Goal: Task Accomplishment & Management: Use online tool/utility

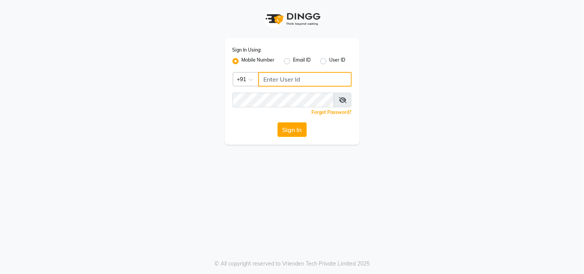
click at [277, 78] on input "Username" at bounding box center [304, 79] width 93 height 15
type input "9606996635"
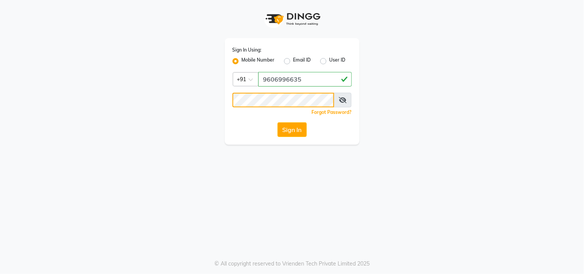
click at [277, 122] on button "Sign In" at bounding box center [291, 129] width 29 height 15
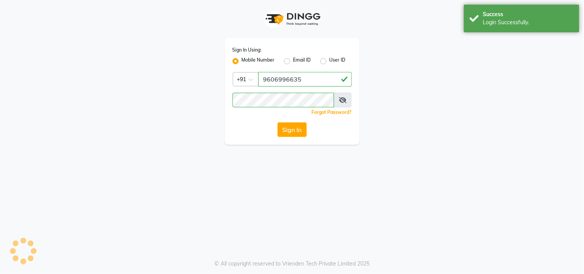
select select "service"
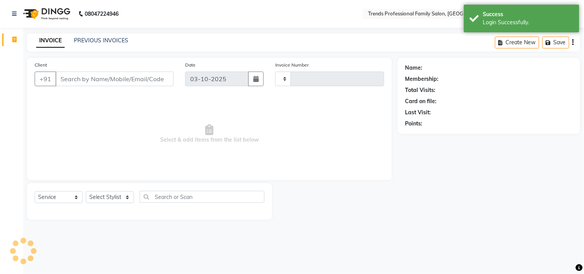
type input "3623"
select select "7345"
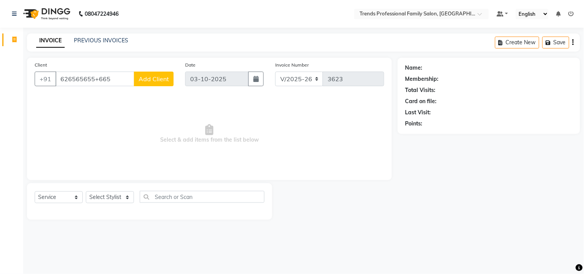
type input "626565655+6656"
drag, startPoint x: 112, startPoint y: 82, endPoint x: 29, endPoint y: 72, distance: 84.1
click at [29, 72] on div "Client [PHONE_NUMBER]+6656 Add Client" at bounding box center [104, 77] width 150 height 32
click at [100, 194] on select "Select Stylist AVANTHIKA [PERSON_NAME] [PERSON_NAME] [PERSON_NAME] RUSTHAM [PER…" at bounding box center [110, 197] width 48 height 12
select select "63519"
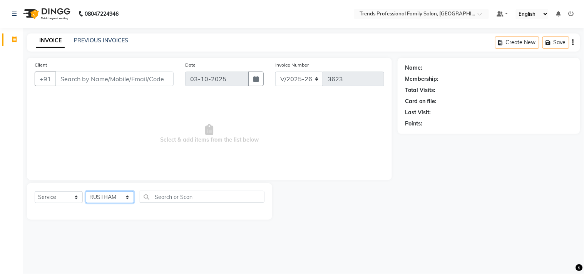
click at [86, 192] on select "Select Stylist AVANTHIKA [PERSON_NAME] [PERSON_NAME] [PERSON_NAME] RUSTHAM [PER…" at bounding box center [110, 197] width 48 height 12
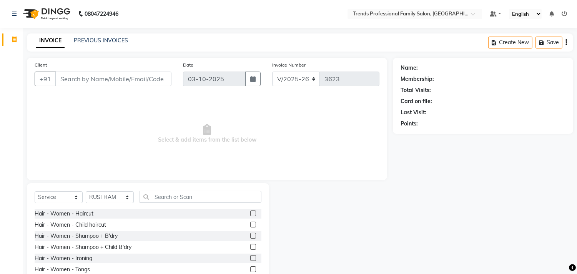
click at [191, 15] on nav "08047224946 Select Location × Trends Professional Family Salon, Nelamangala Def…" at bounding box center [288, 14] width 577 height 28
click at [58, 215] on div "Hair - Women - Haircut" at bounding box center [64, 214] width 59 height 8
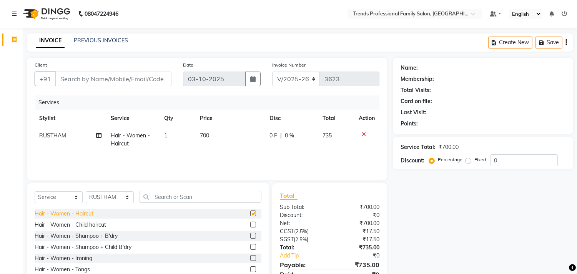
checkbox input "false"
click at [364, 133] on icon at bounding box center [364, 134] width 4 height 5
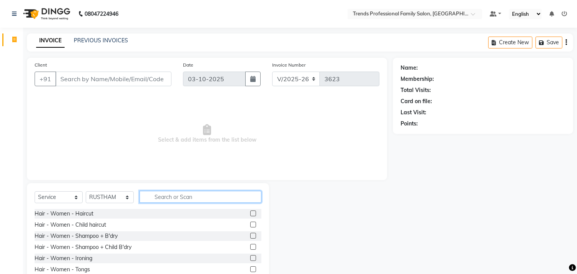
click at [177, 197] on input "text" at bounding box center [201, 197] width 122 height 12
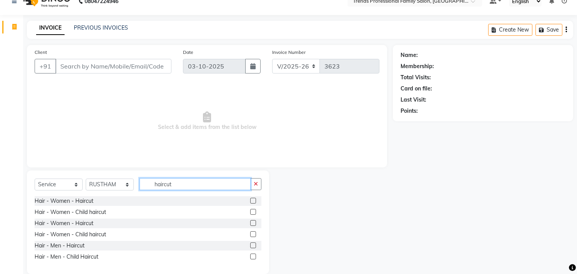
scroll to position [24, 0]
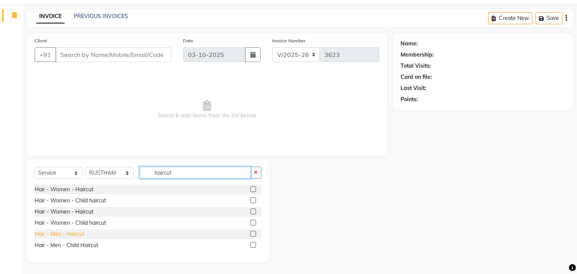
type input "haircut"
click at [51, 235] on div "Hair - Men - Haircut" at bounding box center [60, 234] width 50 height 8
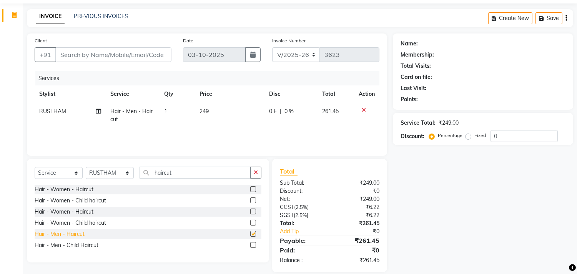
checkbox input "false"
click at [292, 108] on span "0 %" at bounding box center [289, 111] width 9 height 8
select select "63519"
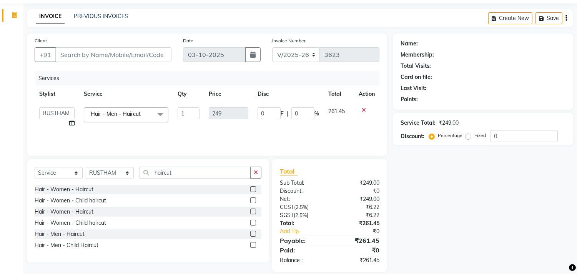
click at [152, 5] on div "08047224946 Select Location × Trends Professional Family Salon, Nelamangala Def…" at bounding box center [288, 130] width 577 height 308
click at [299, 112] on input "0" at bounding box center [303, 113] width 23 height 12
type input "015"
click at [200, 13] on div "INVOICE PREVIOUS INVOICES Create New Save" at bounding box center [300, 18] width 547 height 18
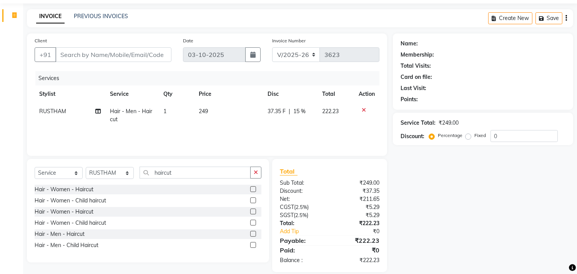
click at [300, 108] on span "15 %" at bounding box center [300, 111] width 12 height 8
select select "63519"
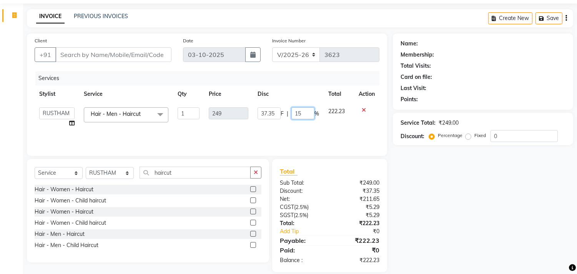
click at [300, 115] on input "15" at bounding box center [303, 113] width 23 height 12
type input "1"
type input "20"
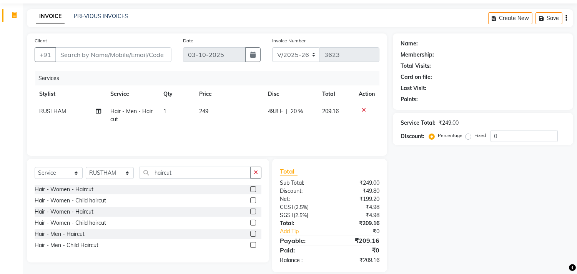
drag, startPoint x: 235, startPoint y: 14, endPoint x: 237, endPoint y: 22, distance: 7.6
click at [235, 14] on div "INVOICE PREVIOUS INVOICES Create New Save" at bounding box center [300, 18] width 547 height 18
click at [327, 110] on span "209.16" at bounding box center [330, 111] width 17 height 7
select select "63519"
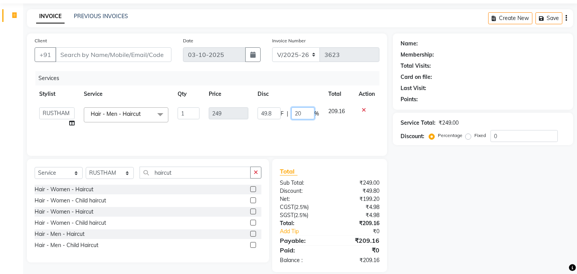
click at [300, 111] on input "20" at bounding box center [303, 113] width 23 height 12
type input "21"
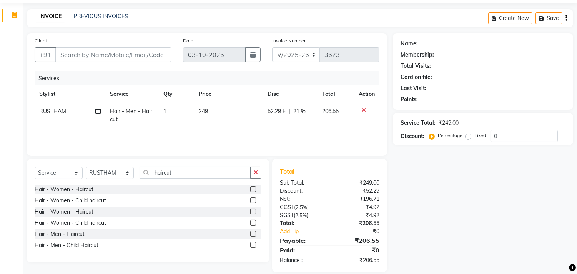
click at [190, 13] on div "INVOICE PREVIOUS INVOICES Create New Save" at bounding box center [300, 18] width 547 height 18
click at [301, 110] on span "21 %" at bounding box center [300, 111] width 12 height 8
select select "63519"
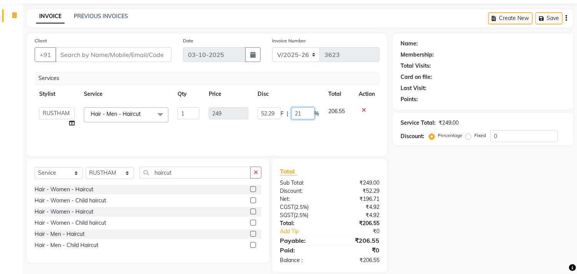
click at [298, 112] on input "21" at bounding box center [303, 113] width 23 height 12
click at [305, 113] on input "21" at bounding box center [303, 113] width 23 height 12
type input "22"
click at [199, 13] on div "INVOICE PREVIOUS INVOICES Create New Save" at bounding box center [300, 18] width 547 height 18
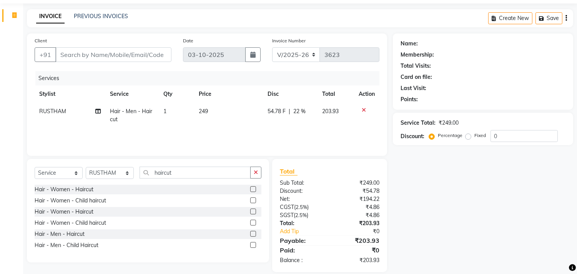
click at [300, 110] on span "22 %" at bounding box center [300, 111] width 12 height 8
select select "63519"
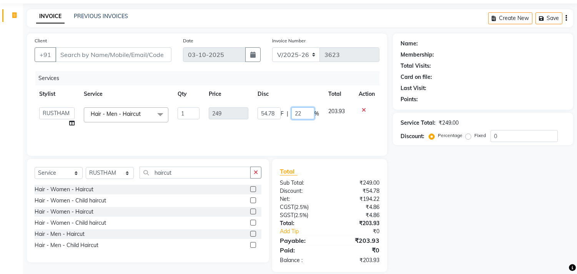
click at [302, 113] on input "22" at bounding box center [303, 113] width 23 height 12
type input "2"
type input "24"
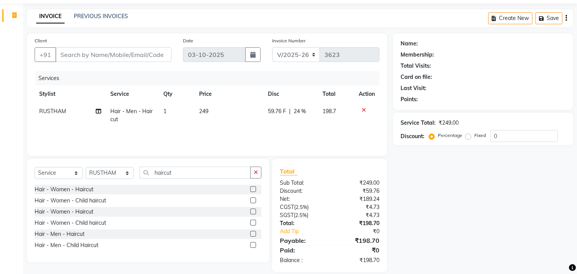
click at [180, 14] on div "INVOICE PREVIOUS INVOICES Create New Save" at bounding box center [300, 18] width 547 height 18
click at [366, 107] on td at bounding box center [366, 115] width 25 height 25
click at [366, 108] on icon at bounding box center [364, 109] width 4 height 5
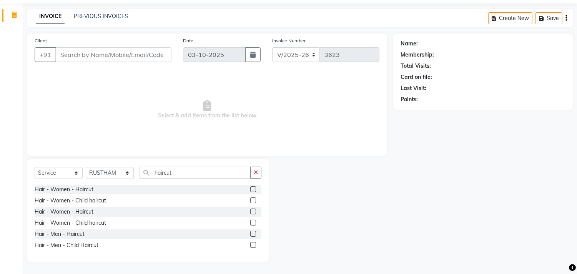
click at [366, 106] on span "Select & add items from the list below" at bounding box center [207, 109] width 345 height 77
click at [255, 178] on button "button" at bounding box center [255, 173] width 11 height 12
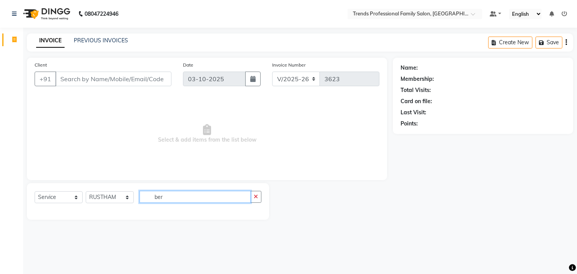
scroll to position [0, 0]
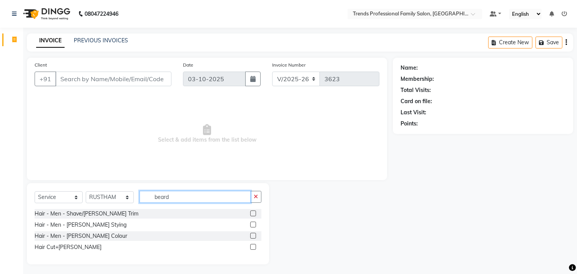
type input "beard"
click at [252, 210] on label at bounding box center [253, 213] width 6 height 6
click at [252, 211] on input "checkbox" at bounding box center [252, 213] width 5 height 5
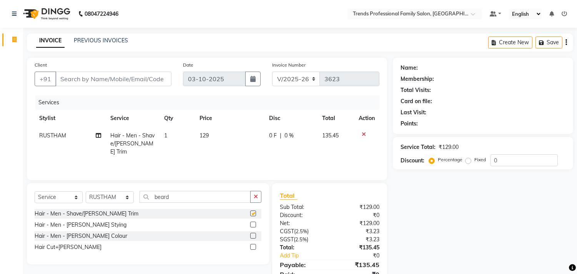
checkbox input "false"
click at [253, 226] on label at bounding box center [253, 225] width 6 height 6
click at [253, 226] on input "checkbox" at bounding box center [252, 224] width 5 height 5
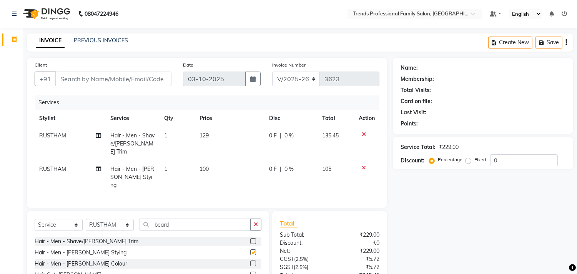
checkbox input "false"
click at [366, 134] on icon at bounding box center [364, 134] width 4 height 5
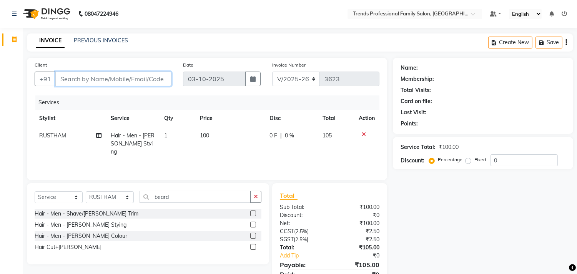
click at [137, 72] on input "Client" at bounding box center [113, 79] width 116 height 15
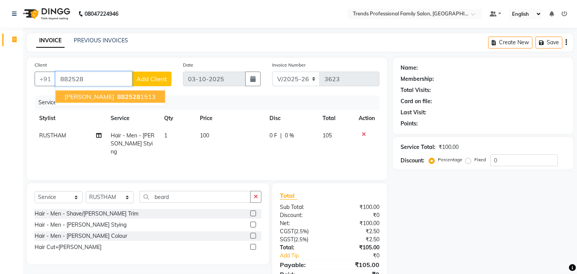
click at [117, 93] on span "882528" at bounding box center [128, 97] width 23 height 8
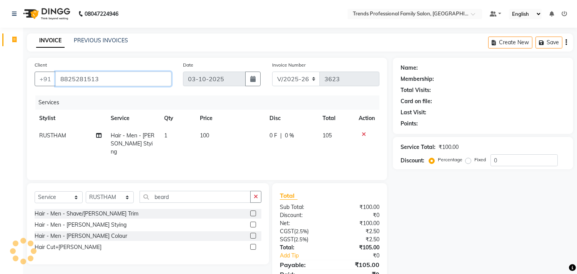
type input "8825281513"
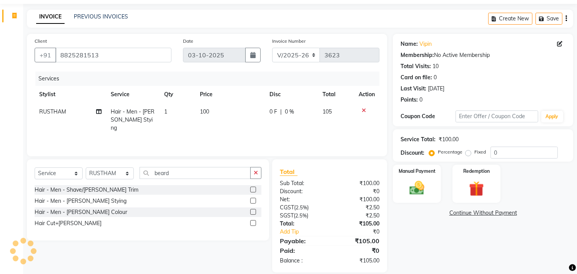
scroll to position [33, 0]
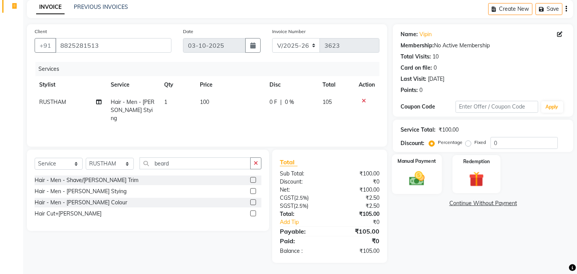
click at [422, 186] on img at bounding box center [417, 179] width 25 height 18
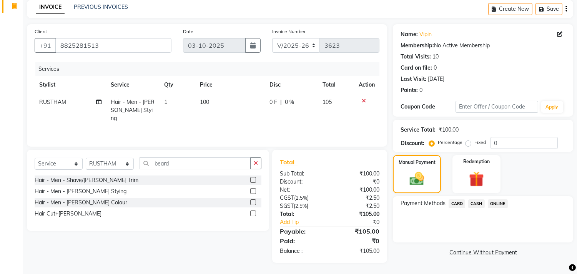
click at [501, 202] on span "ONLINE" at bounding box center [498, 203] width 20 height 9
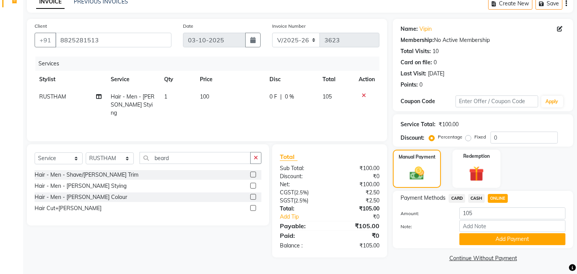
scroll to position [40, 0]
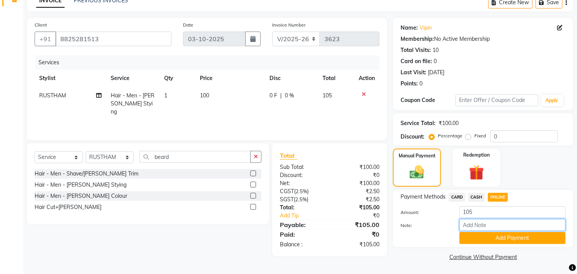
click at [491, 225] on input "Note:" at bounding box center [513, 225] width 106 height 12
type input "THANK YOU VISIT AGAIN"
click at [518, 237] on button "Add Payment" at bounding box center [513, 238] width 106 height 12
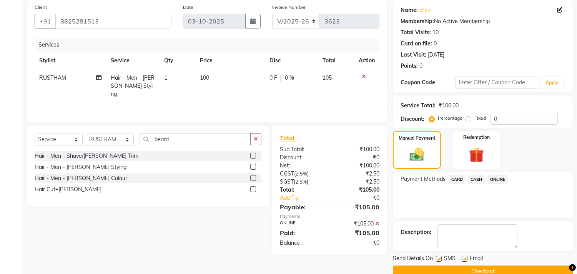
scroll to position [72, 0]
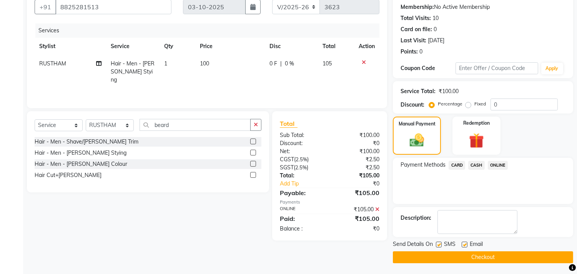
click at [466, 245] on label at bounding box center [465, 245] width 6 height 6
click at [466, 245] on input "checkbox" at bounding box center [464, 244] width 5 height 5
checkbox input "false"
drag, startPoint x: 503, startPoint y: 255, endPoint x: 445, endPoint y: 209, distance: 74.2
click at [503, 255] on button "Checkout" at bounding box center [483, 257] width 180 height 12
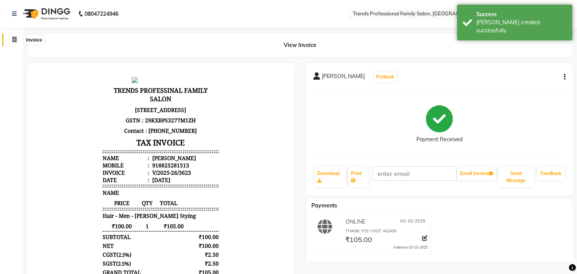
click at [12, 44] on span at bounding box center [14, 39] width 13 height 9
select select "service"
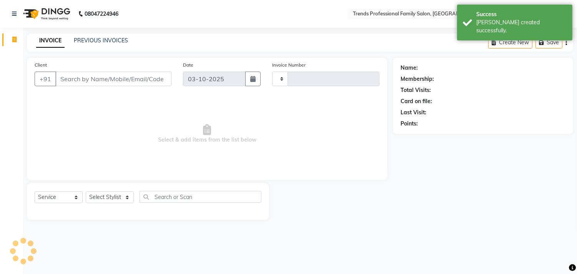
type input "3624"
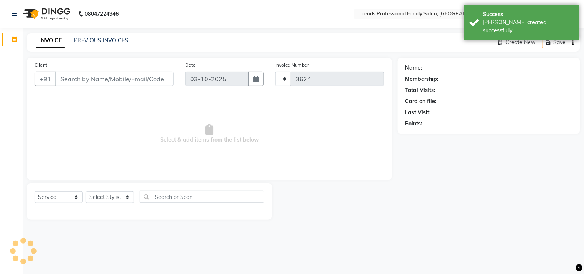
select select "7345"
